Goal: Task Accomplishment & Management: Use online tool/utility

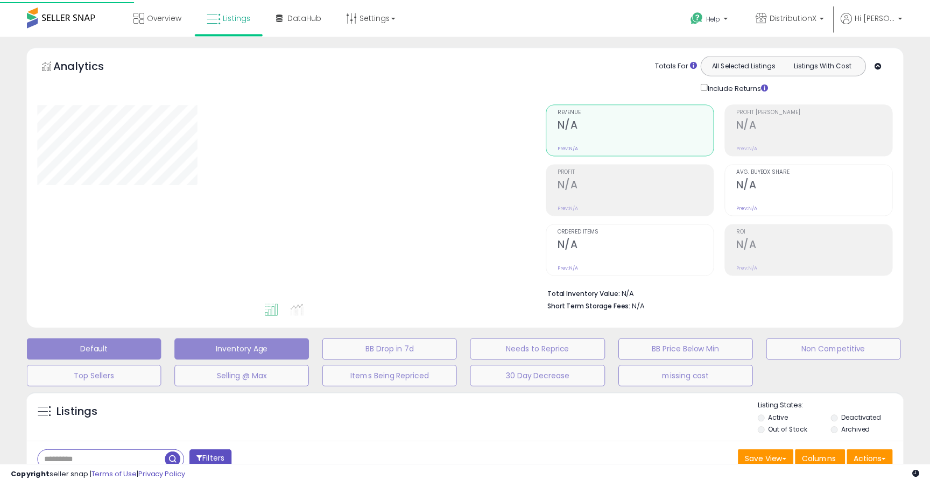
scroll to position [181, 0]
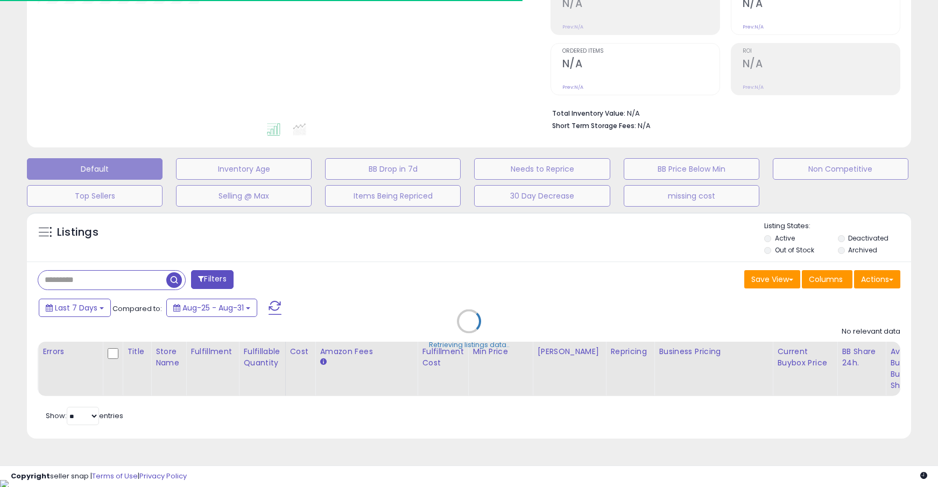
type input "**********"
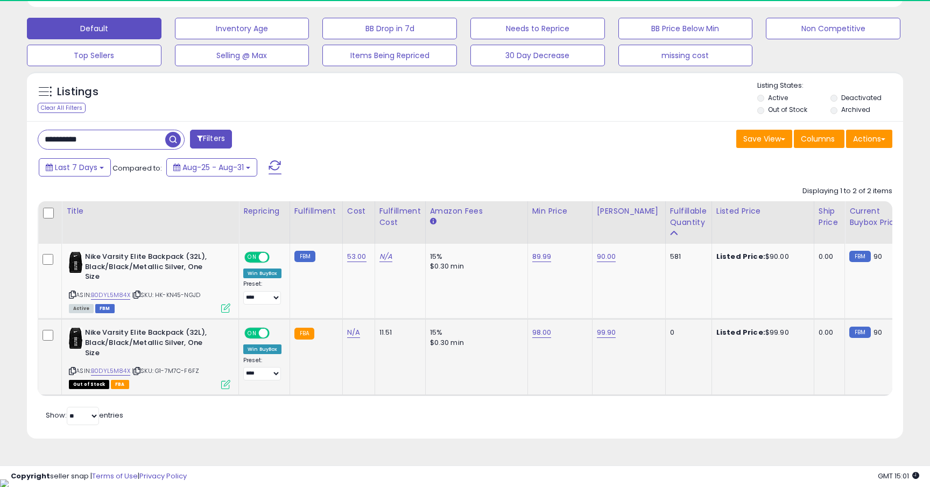
scroll to position [221, 508]
click at [601, 336] on link "99.90" at bounding box center [606, 332] width 19 height 11
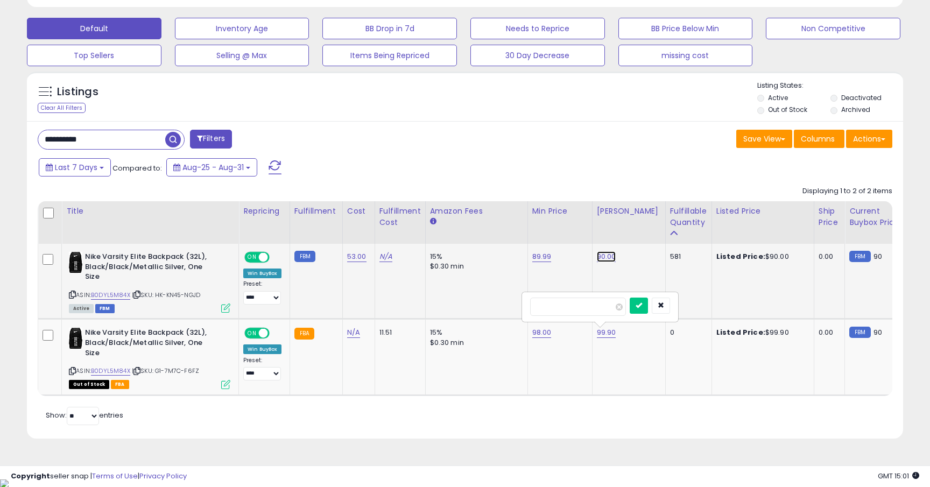
click at [608, 256] on link "90.00" at bounding box center [606, 256] width 19 height 11
type input "*"
type input "*****"
click button "submit" at bounding box center [639, 230] width 18 height 16
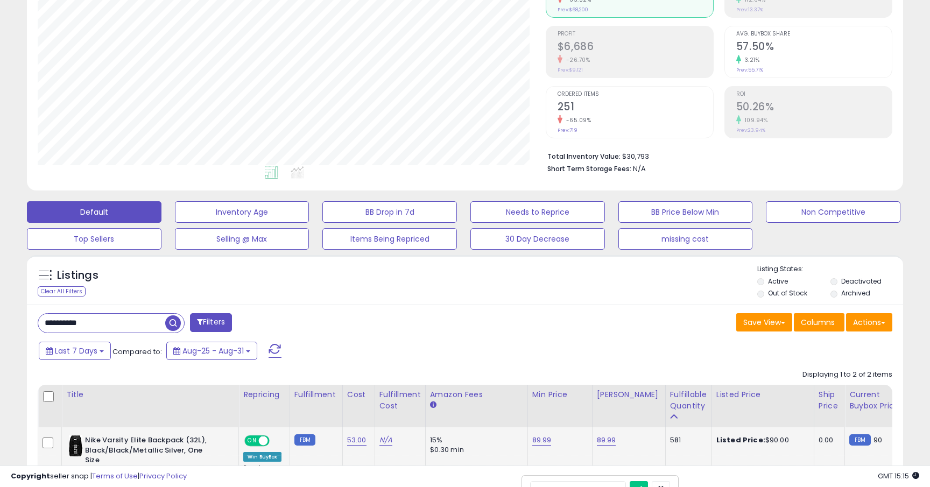
scroll to position [185, 0]
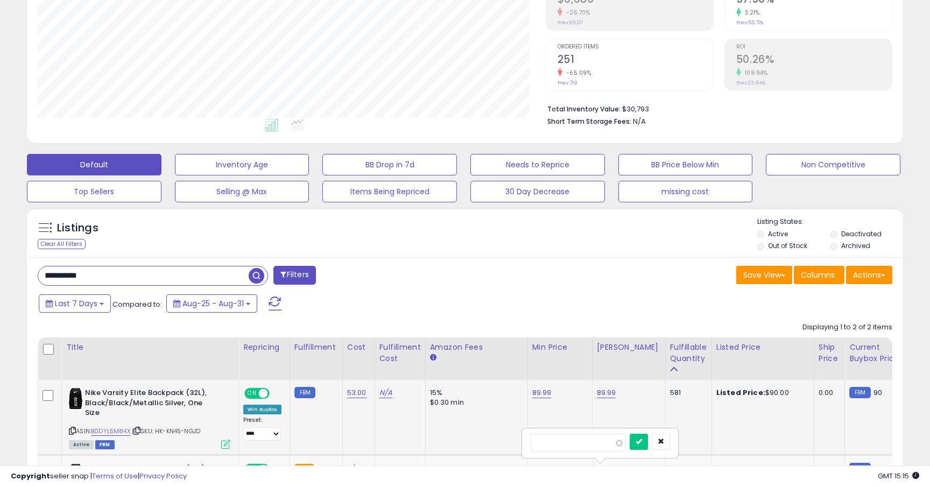
drag, startPoint x: 121, startPoint y: 279, endPoint x: 18, endPoint y: 273, distance: 102.5
click at [19, 273] on div "Listings Clear All Filters" at bounding box center [465, 395] width 892 height 386
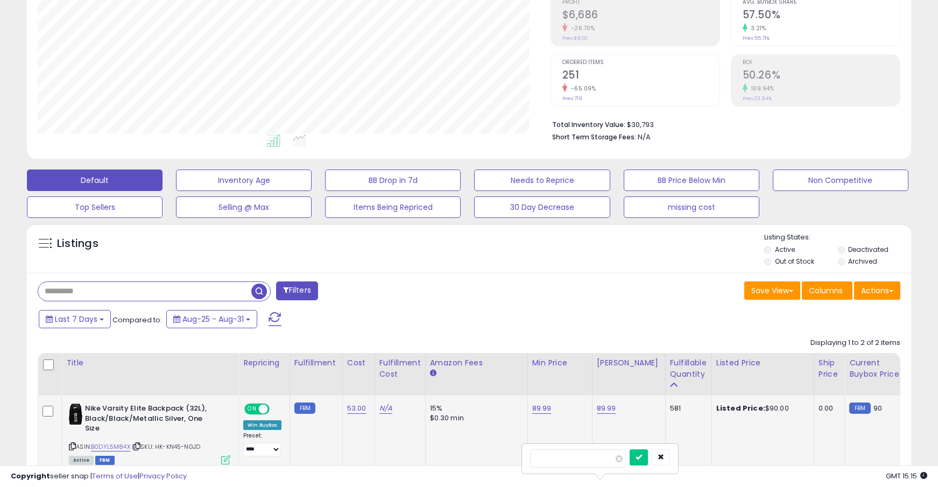
scroll to position [221, 512]
